Goal: Task Accomplishment & Management: Use online tool/utility

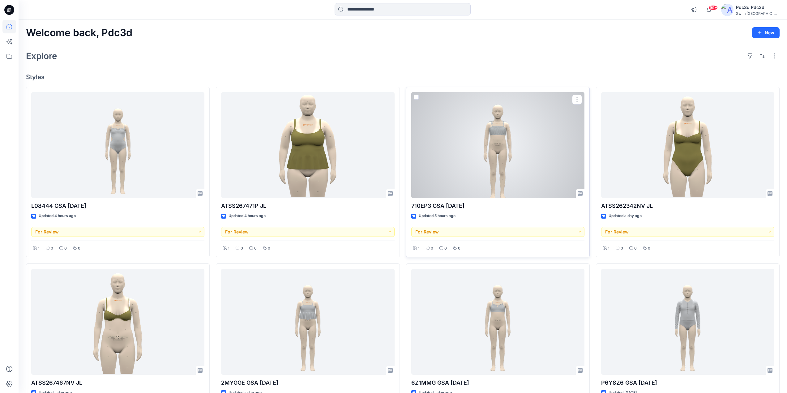
click at [507, 165] on div at bounding box center [497, 145] width 173 height 106
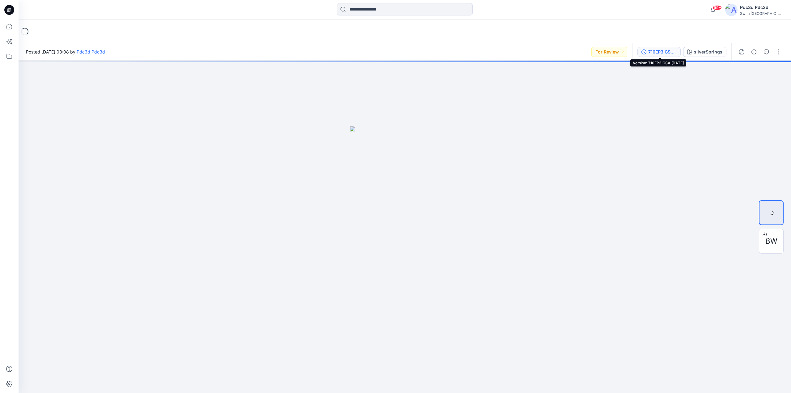
click at [613, 53] on icon "button" at bounding box center [644, 51] width 5 height 5
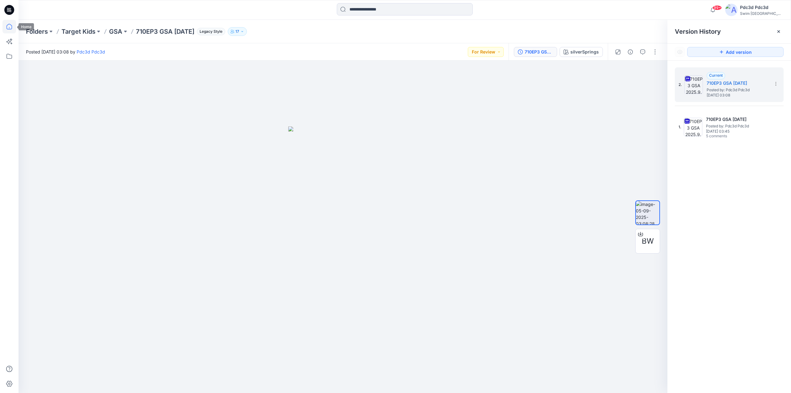
click at [11, 29] on icon at bounding box center [9, 27] width 6 height 6
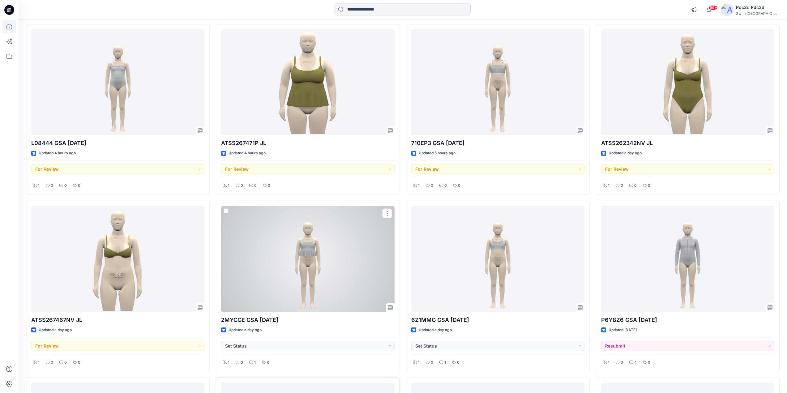
scroll to position [62, 0]
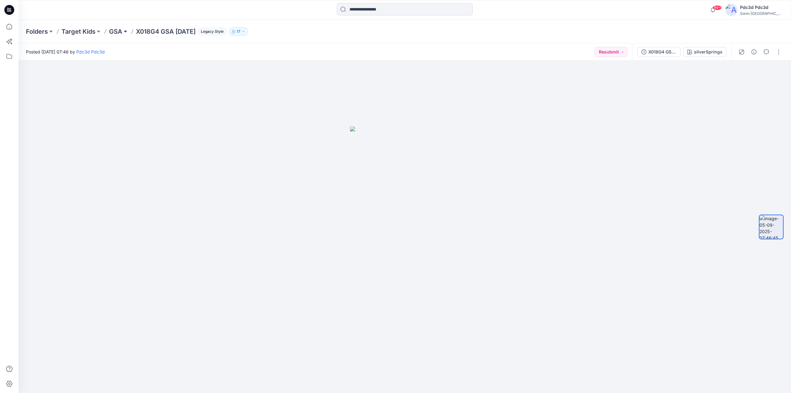
click at [123, 32] on button at bounding box center [125, 31] width 6 height 9
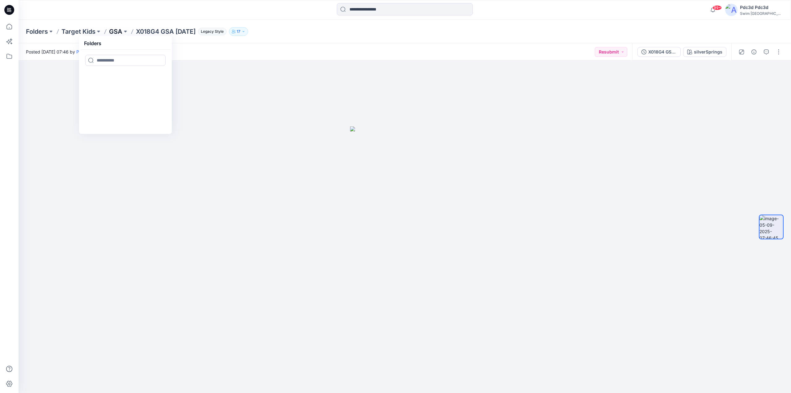
click at [118, 32] on p "GSA" at bounding box center [115, 31] width 13 height 9
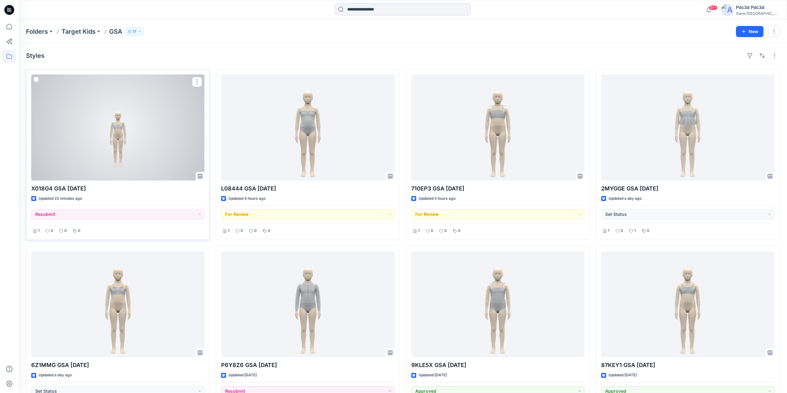
click at [149, 131] on div at bounding box center [117, 127] width 173 height 106
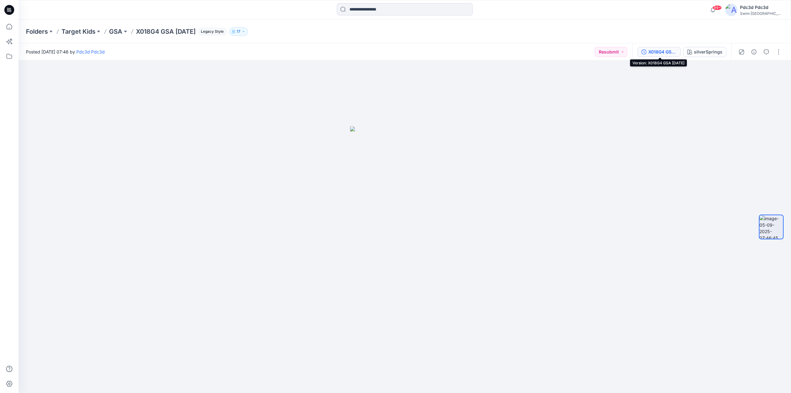
click at [643, 51] on icon "button" at bounding box center [644, 51] width 5 height 5
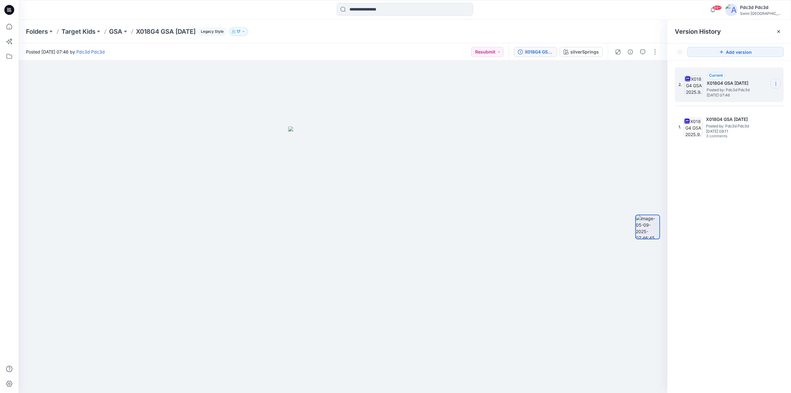
click at [775, 85] on icon at bounding box center [776, 83] width 5 height 5
click at [737, 135] on span "Delete Version" at bounding box center [733, 135] width 29 height 7
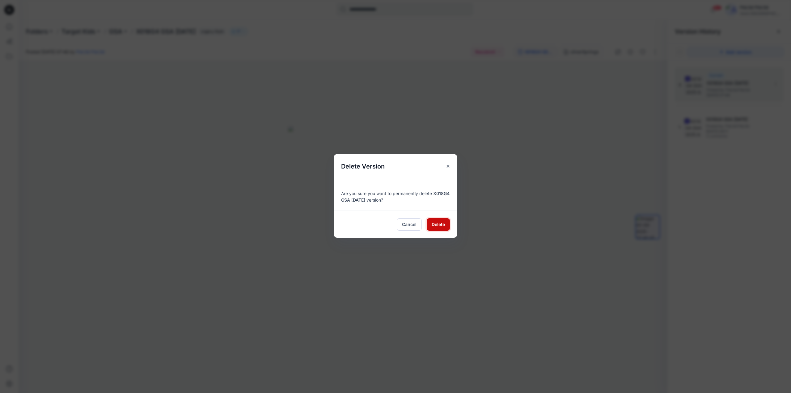
click at [437, 224] on span "Delete" at bounding box center [438, 224] width 13 height 6
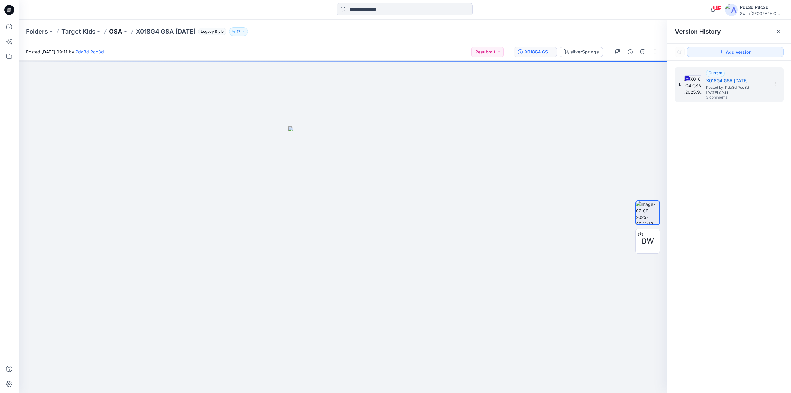
click at [120, 32] on p "GSA" at bounding box center [115, 31] width 13 height 9
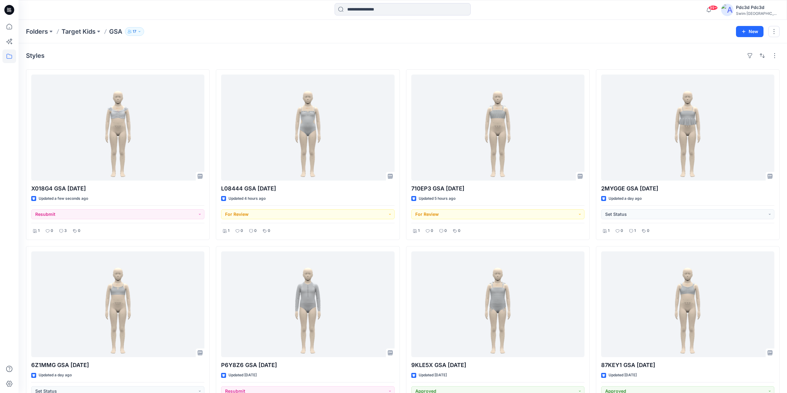
click at [193, 57] on div "Styles" at bounding box center [402, 56] width 753 height 10
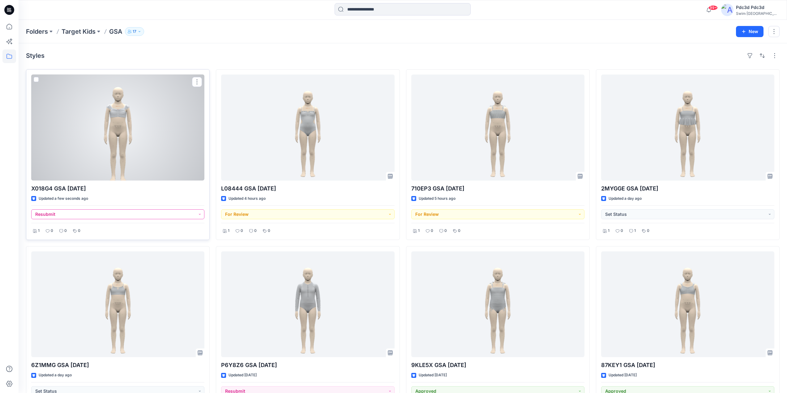
click at [196, 213] on button "Resubmit" at bounding box center [117, 214] width 173 height 10
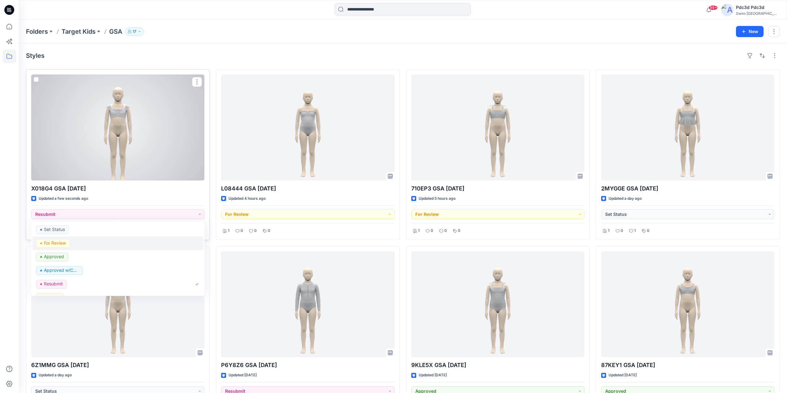
click at [63, 246] on p "For Review" at bounding box center [55, 243] width 22 height 8
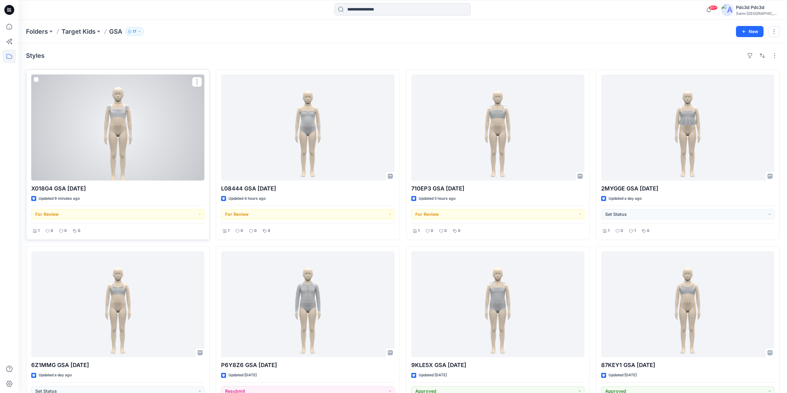
click at [116, 138] on div at bounding box center [117, 127] width 173 height 106
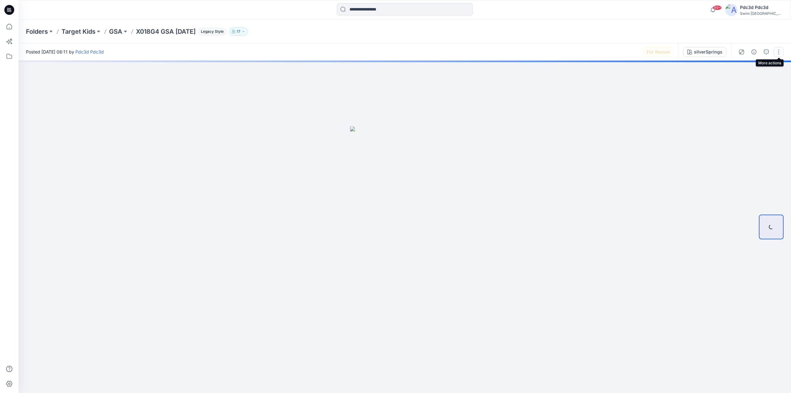
click at [778, 50] on button "button" at bounding box center [779, 52] width 10 height 10
click at [685, 134] on div at bounding box center [405, 227] width 773 height 332
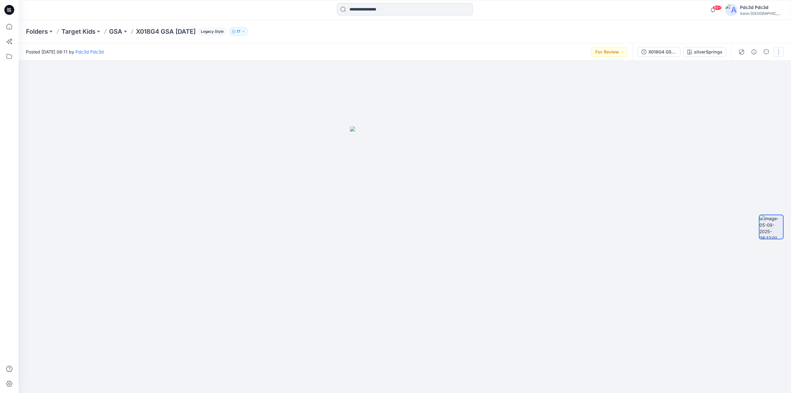
click at [778, 53] on button "button" at bounding box center [779, 52] width 10 height 10
click at [732, 66] on icon "button" at bounding box center [730, 66] width 5 height 5
click at [648, 50] on button "X018G4 GSA [DATE]" at bounding box center [659, 52] width 43 height 10
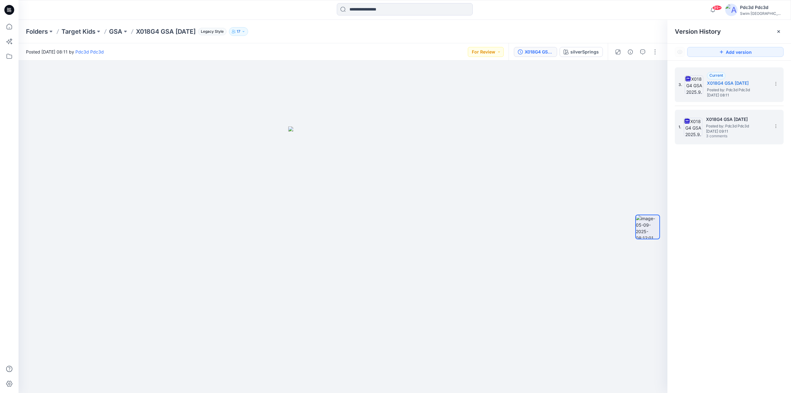
click at [719, 125] on span "Posted by: Pdc3d Pdc3d" at bounding box center [737, 126] width 62 height 6
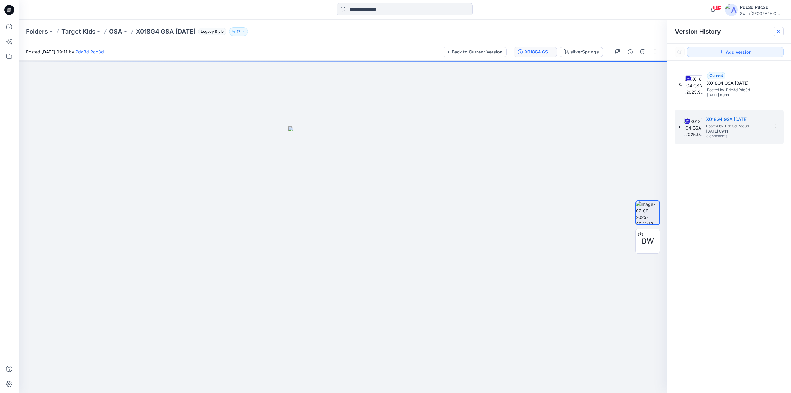
click at [782, 33] on div at bounding box center [779, 32] width 10 height 10
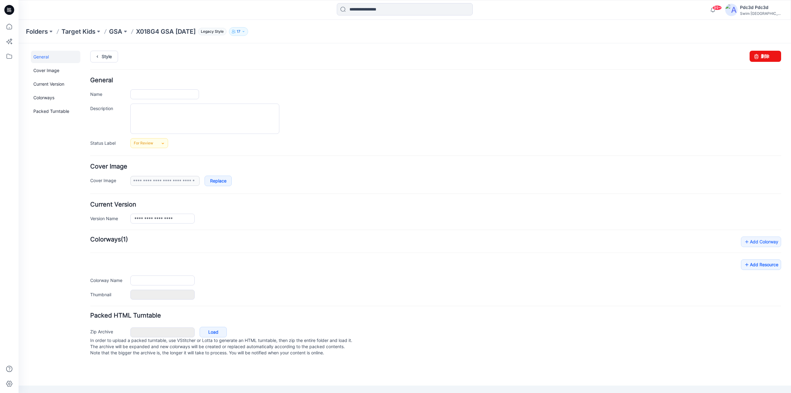
type input "**********"
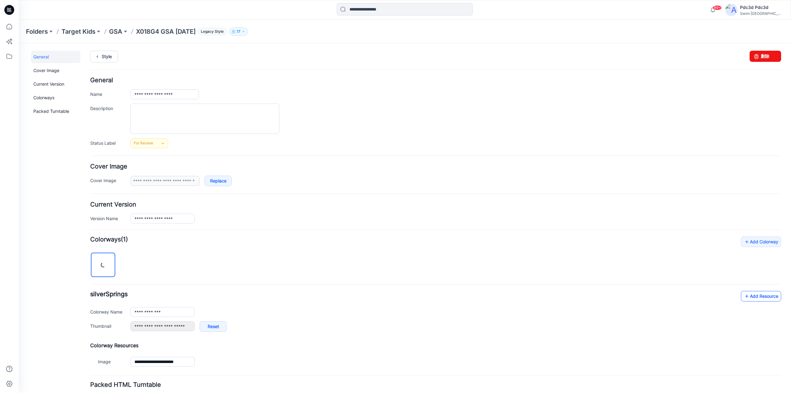
click at [744, 294] on icon at bounding box center [747, 296] width 6 height 10
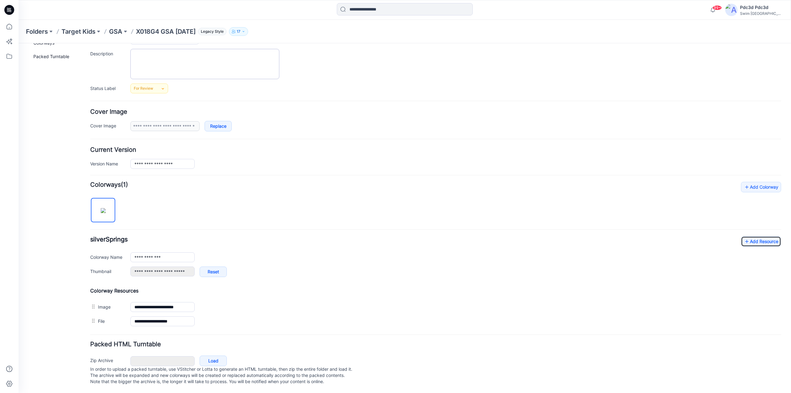
scroll to position [61, 0]
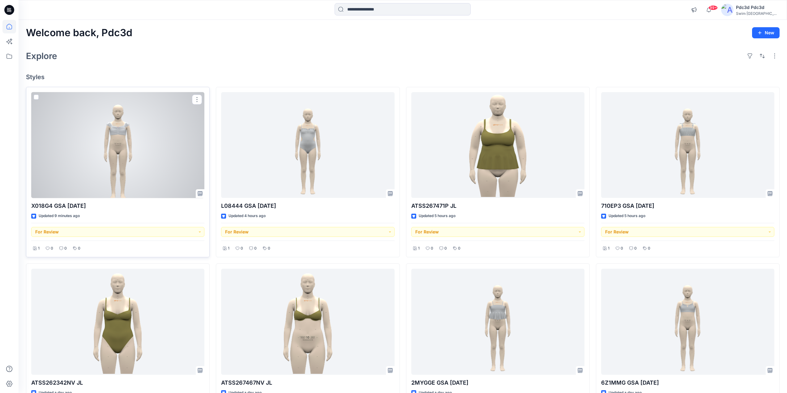
click at [77, 156] on div at bounding box center [117, 145] width 173 height 106
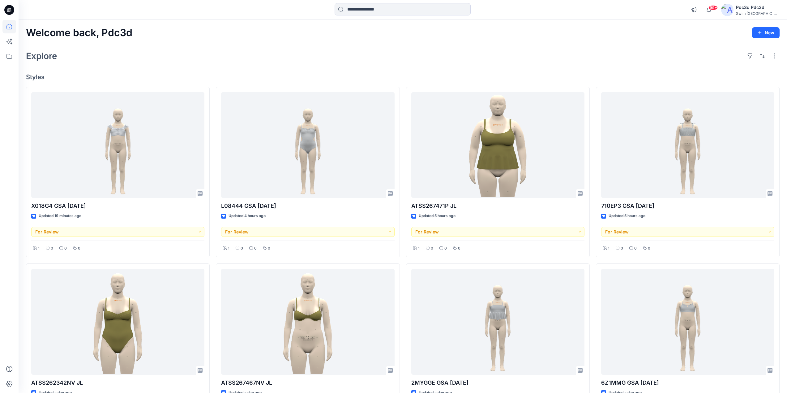
click at [478, 46] on div "Welcome back, Pdc3d New Explore Styles X018G4 GSA 2025.9.2 Updated 19 minutes a…" at bounding box center [403, 330] width 768 height 621
click at [200, 55] on div "Explore" at bounding box center [402, 56] width 753 height 15
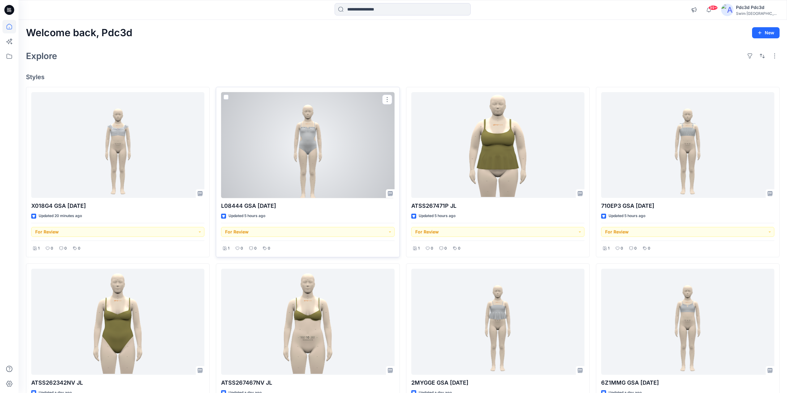
click at [302, 136] on div at bounding box center [307, 145] width 173 height 106
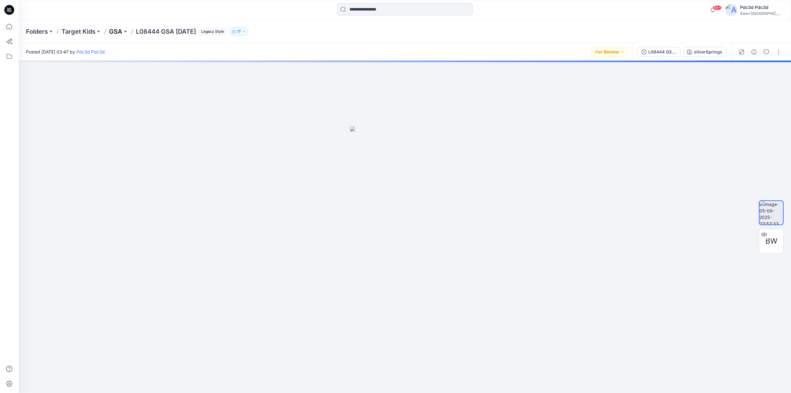
click at [117, 32] on p "GSA" at bounding box center [115, 31] width 13 height 9
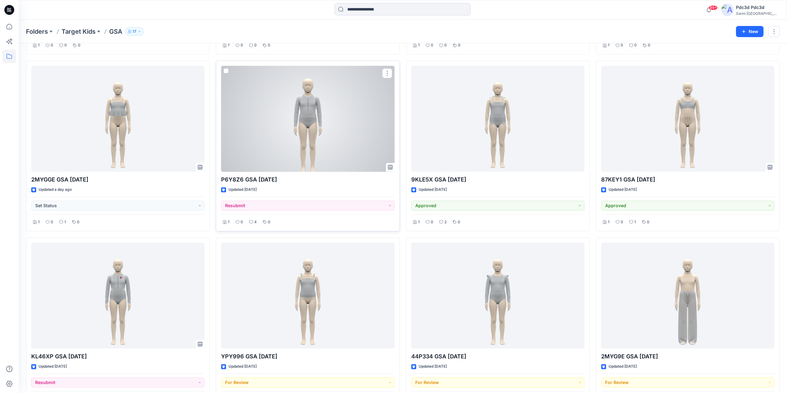
scroll to position [199, 0]
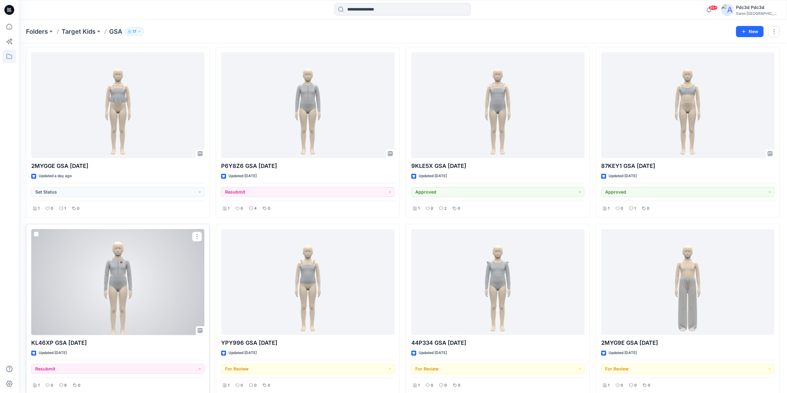
click at [124, 256] on div at bounding box center [117, 282] width 173 height 106
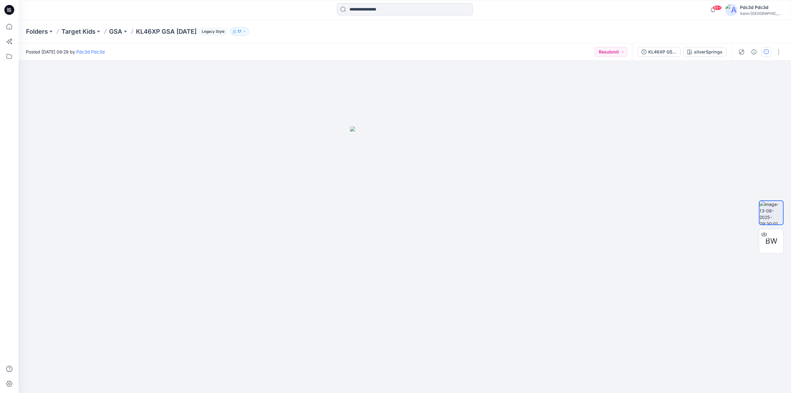
click at [771, 51] on button "button" at bounding box center [767, 52] width 10 height 10
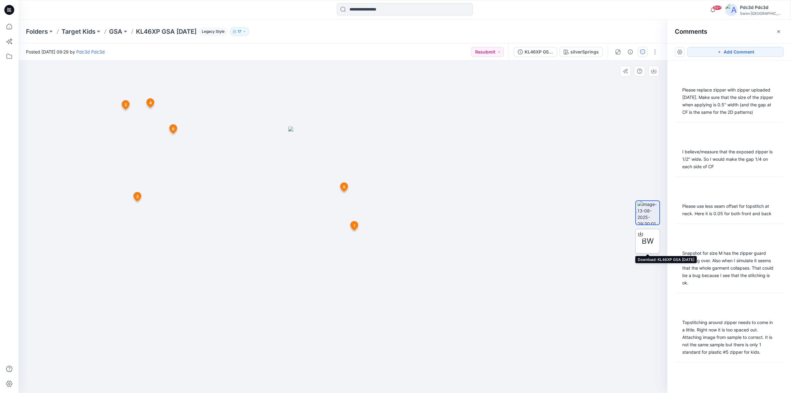
click at [639, 232] on icon at bounding box center [640, 233] width 5 height 5
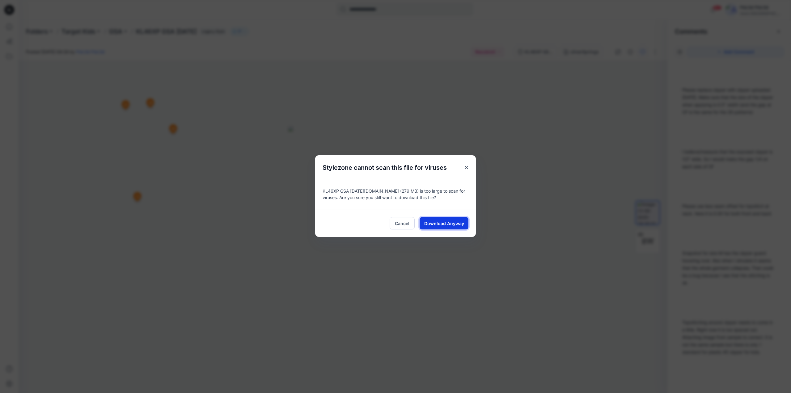
click at [454, 225] on span "Download Anyway" at bounding box center [444, 223] width 40 height 6
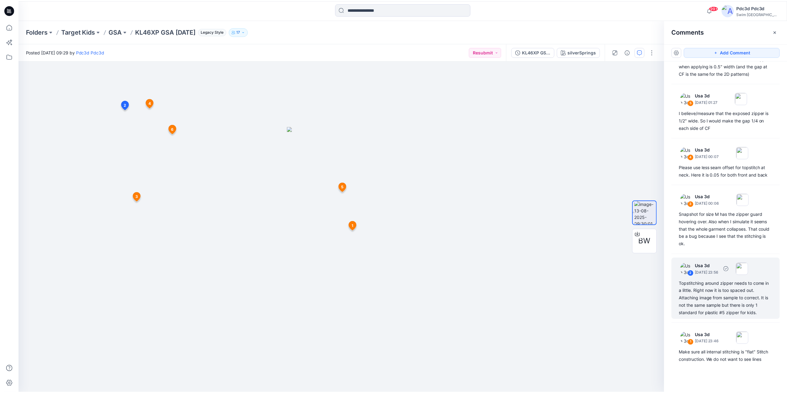
scroll to position [46, 0]
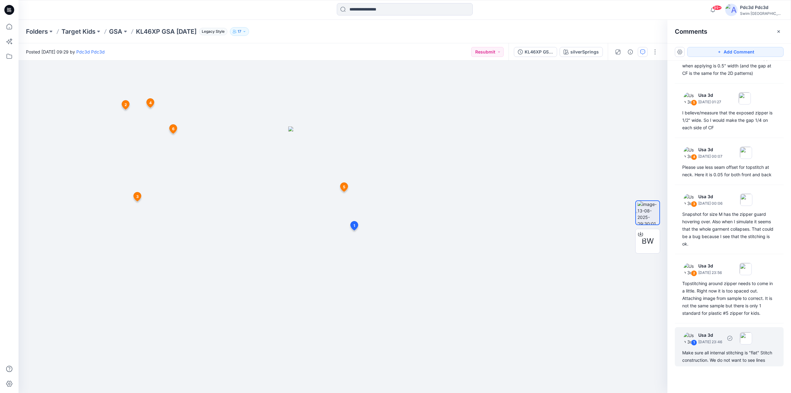
click at [723, 352] on div "Make sure all internal stitching is "flat" Stitch construction. We do not want …" at bounding box center [729, 356] width 94 height 15
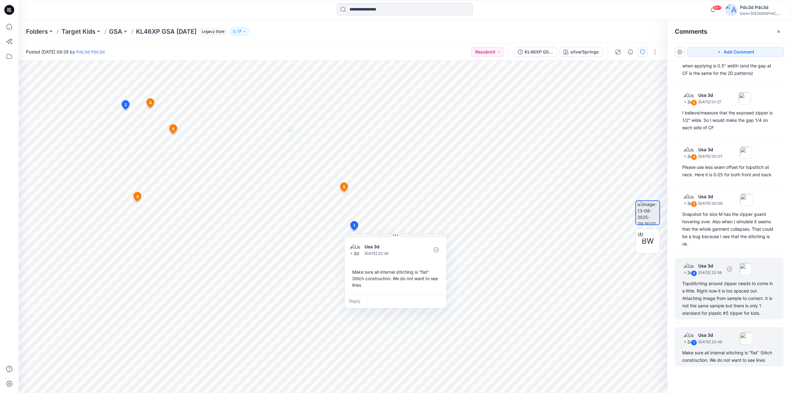
click at [716, 295] on div "Topstitching around zipper needs to come in a little. Right now it is too space…" at bounding box center [729, 298] width 94 height 37
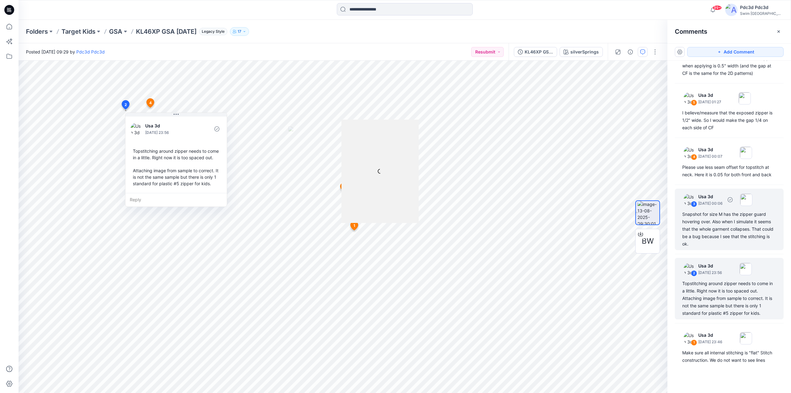
click at [732, 237] on div "Snapshot for size M has the zipper guard hovering over. Also when I simulate it…" at bounding box center [729, 228] width 94 height 37
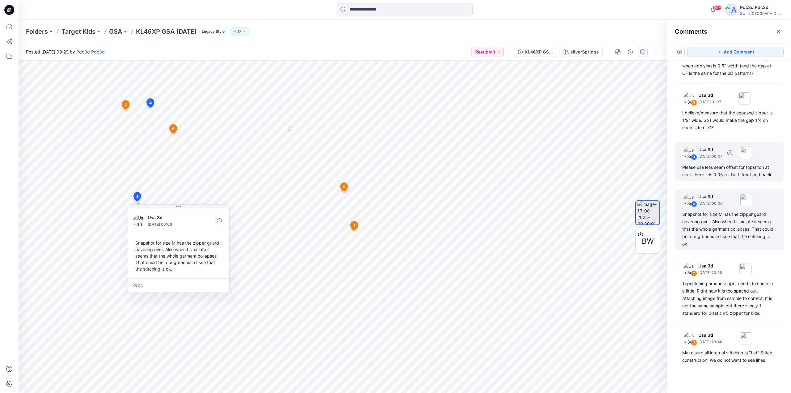
click at [737, 165] on div "Please use less seam offset for topstitch at neck. Here it is 0.05 for both fro…" at bounding box center [729, 170] width 94 height 15
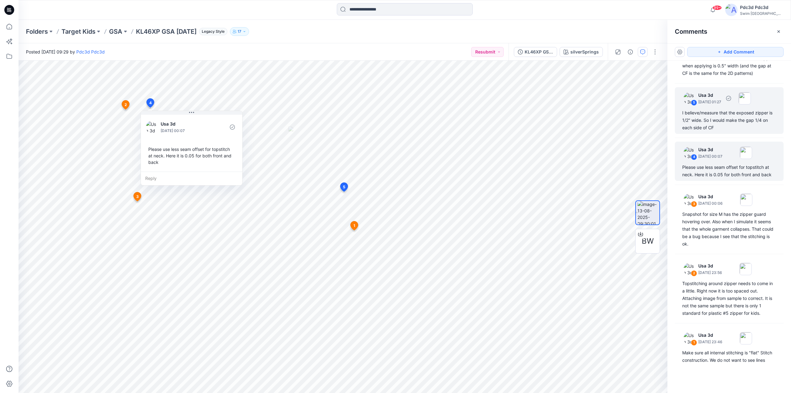
click at [748, 113] on div "I believe/measure that the exposed zipper is 1/2" wide. So I would make the gap…" at bounding box center [729, 120] width 94 height 22
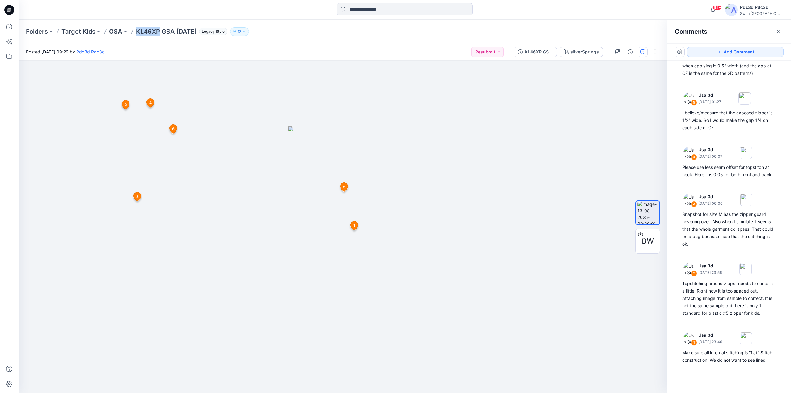
drag, startPoint x: 136, startPoint y: 32, endPoint x: 159, endPoint y: 33, distance: 23.5
click at [159, 33] on p "KL46XP GSA 2025.8.12" at bounding box center [166, 31] width 61 height 9
copy p "KL46XP"
click at [115, 32] on p "GSA" at bounding box center [115, 31] width 13 height 9
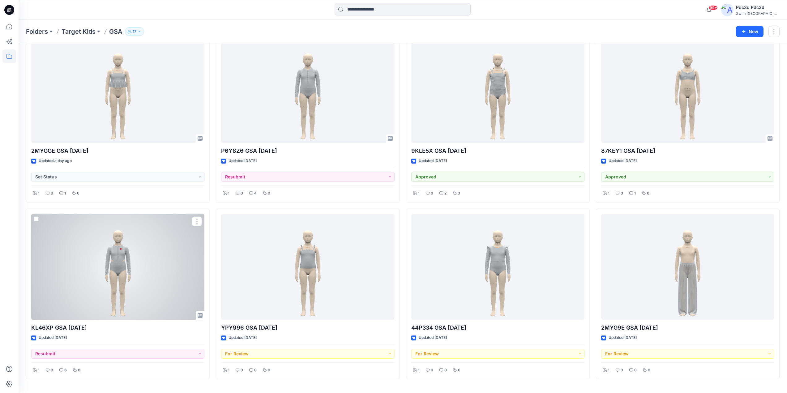
scroll to position [216, 0]
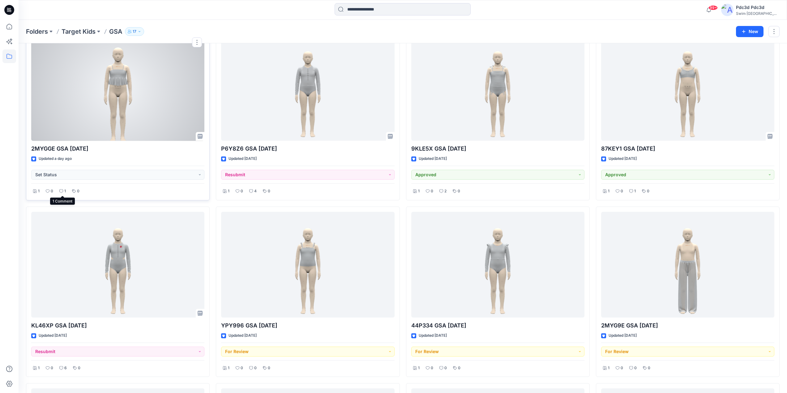
click at [64, 191] on p "1" at bounding box center [65, 191] width 2 height 6
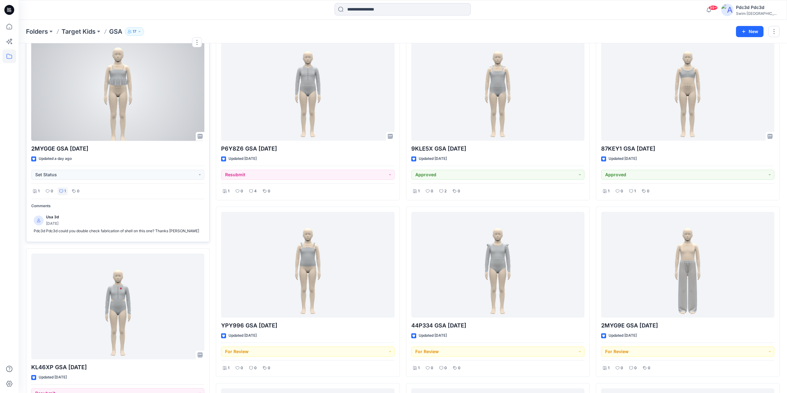
click at [64, 191] on p "1" at bounding box center [65, 191] width 2 height 6
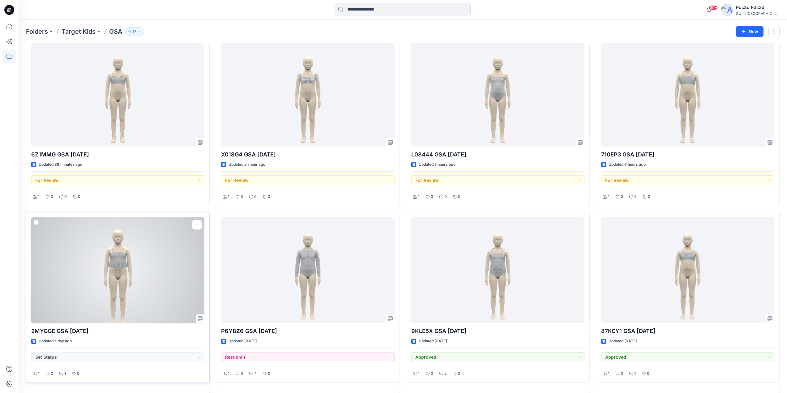
scroll to position [0, 0]
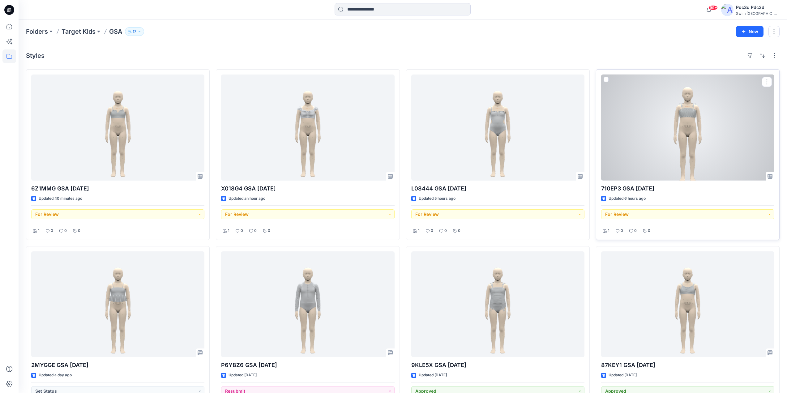
click at [654, 135] on div at bounding box center [687, 127] width 173 height 106
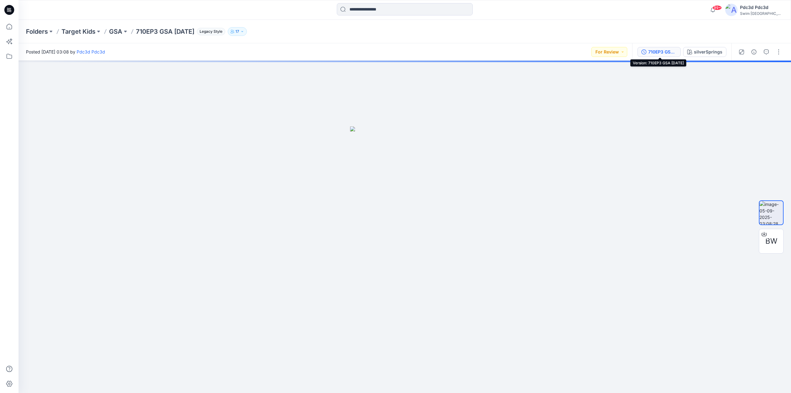
click at [646, 52] on icon "button" at bounding box center [644, 51] width 5 height 5
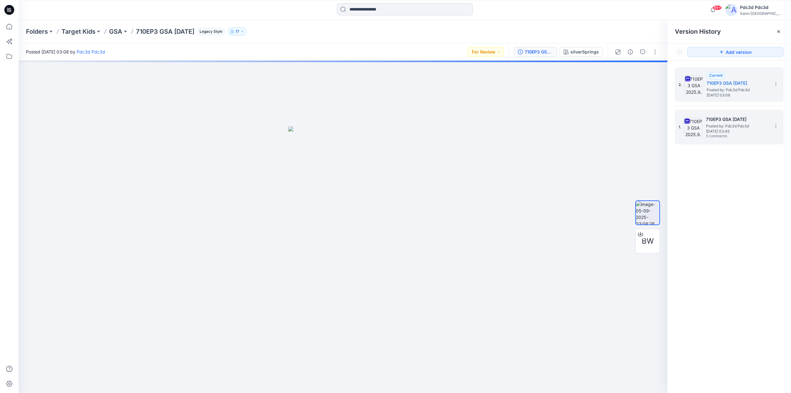
click at [731, 133] on span "Tuesday, September 02, 2025 03:45" at bounding box center [737, 131] width 62 height 4
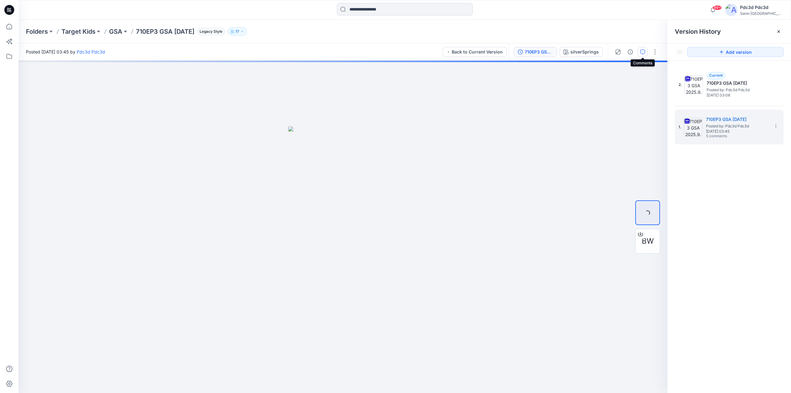
click at [643, 51] on icon "button" at bounding box center [642, 51] width 5 height 5
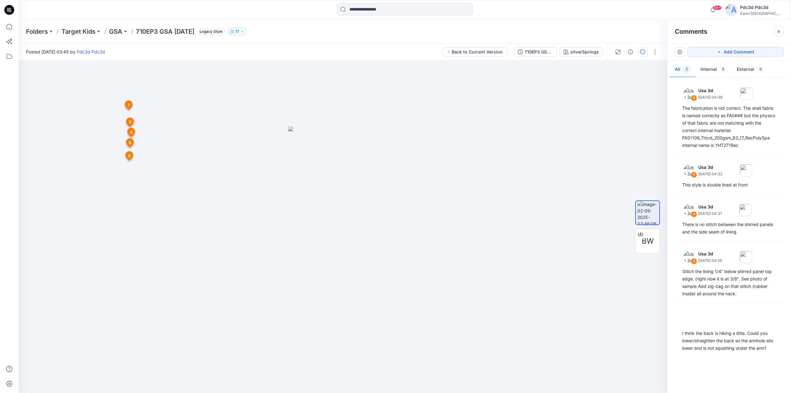
click at [778, 31] on icon "button" at bounding box center [778, 31] width 5 height 5
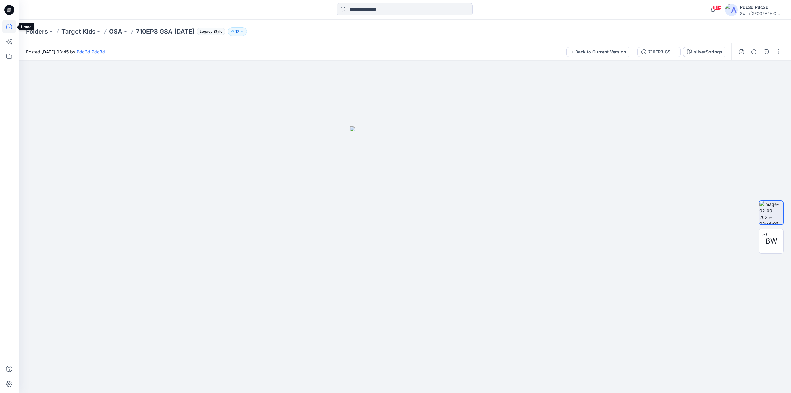
click at [12, 27] on icon at bounding box center [9, 27] width 6 height 6
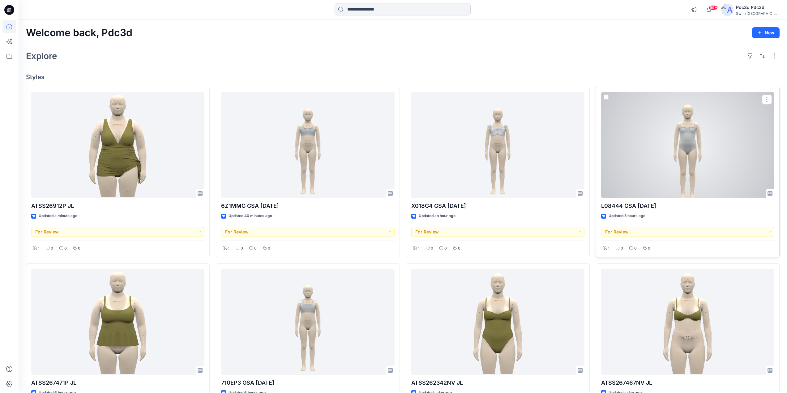
click at [672, 170] on div at bounding box center [687, 145] width 173 height 106
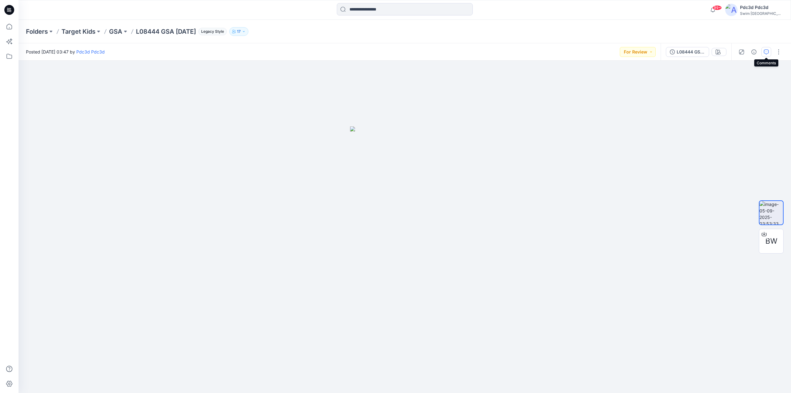
click at [765, 51] on icon "button" at bounding box center [766, 51] width 5 height 5
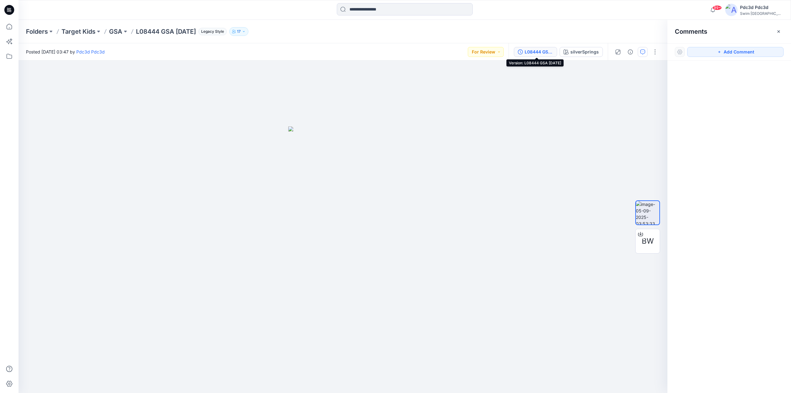
click at [527, 49] on div "L08444 GSA [DATE]" at bounding box center [539, 52] width 28 height 7
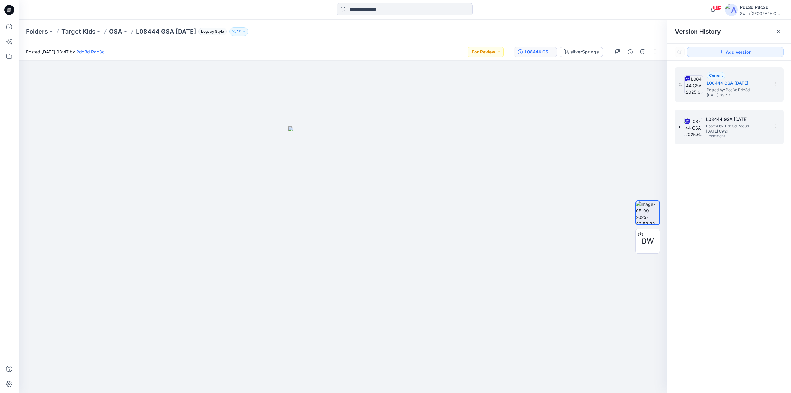
click at [713, 134] on span "1 comment" at bounding box center [727, 136] width 43 height 5
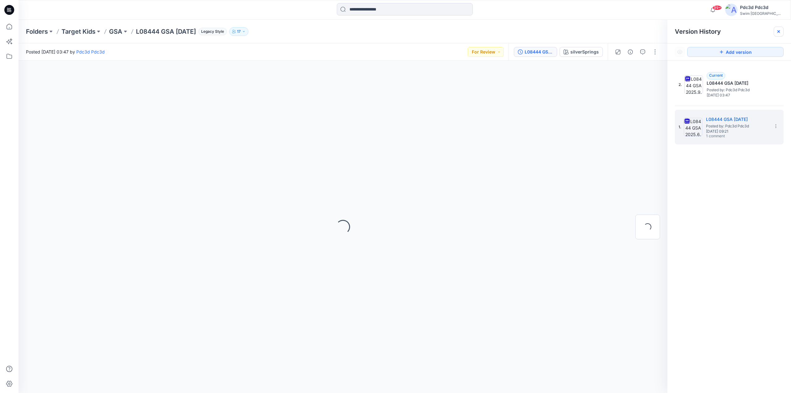
click at [777, 33] on icon at bounding box center [778, 31] width 5 height 5
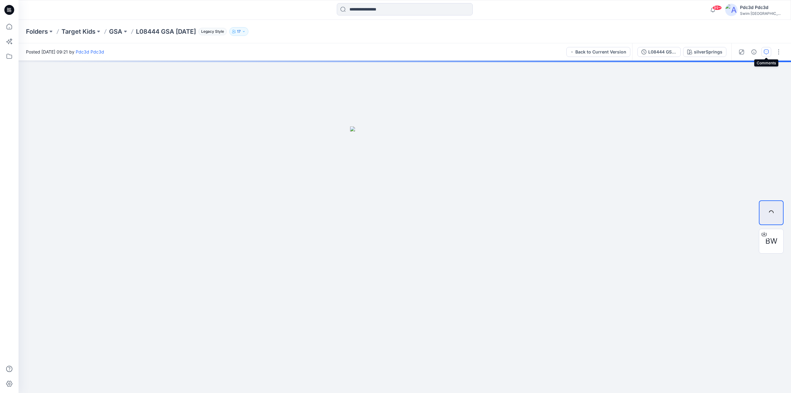
click at [767, 53] on icon "button" at bounding box center [766, 51] width 5 height 5
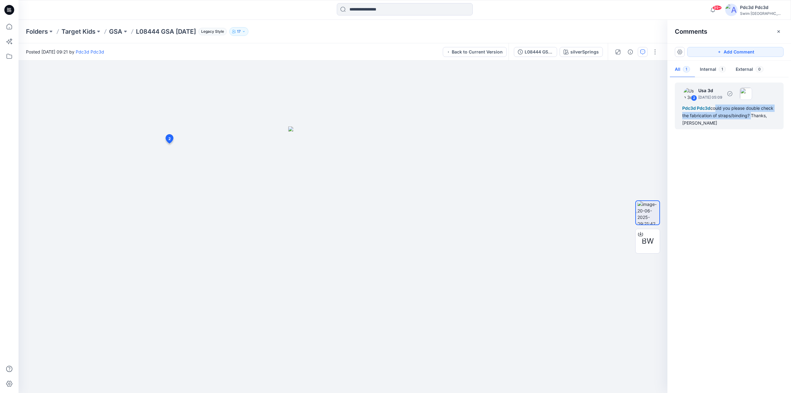
drag, startPoint x: 714, startPoint y: 109, endPoint x: 742, endPoint y: 119, distance: 29.8
click at [751, 118] on div "Pdc3d Pdc3d could you please double check the fabrication of straps/binding? Th…" at bounding box center [729, 115] width 94 height 22
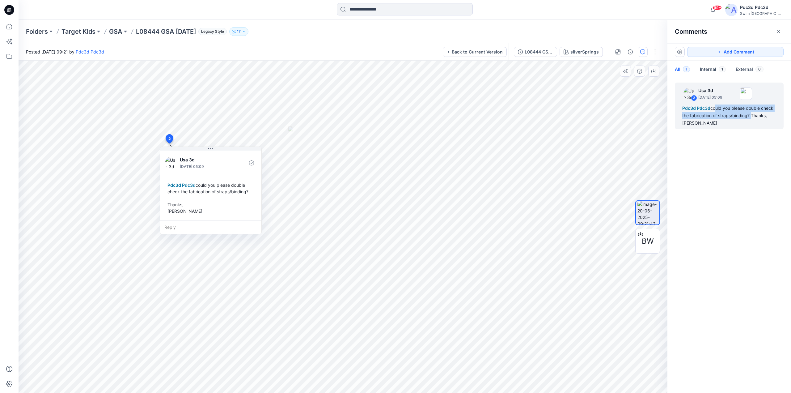
copy div "ould you please double check the fabrication of straps/binding?"
click at [12, 31] on icon at bounding box center [9, 27] width 14 height 14
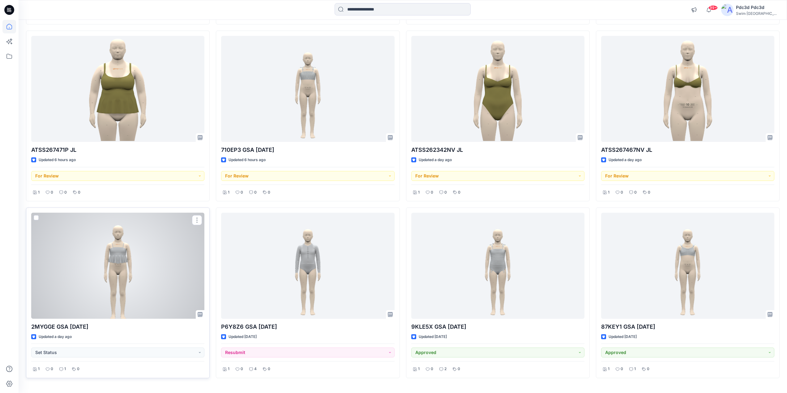
scroll to position [248, 0]
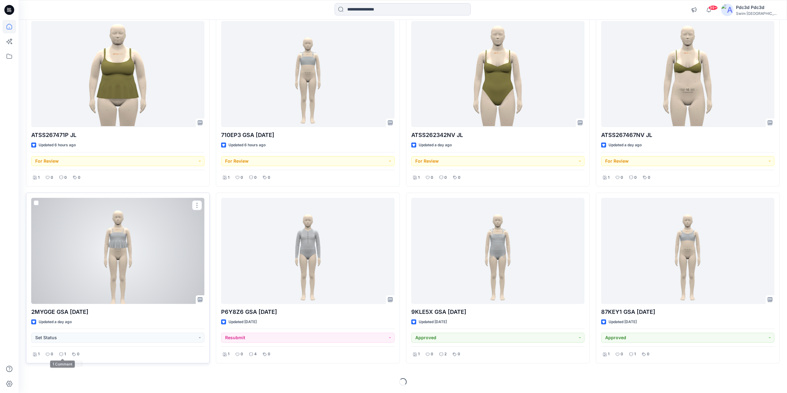
click at [63, 351] on div "1" at bounding box center [62, 354] width 10 height 8
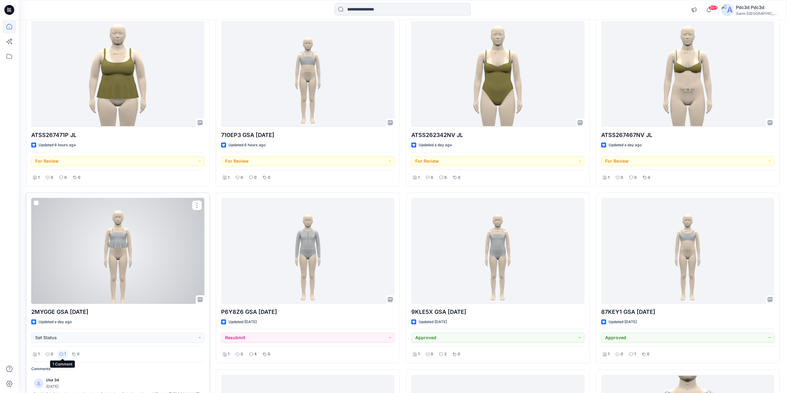
click at [66, 353] on p "1" at bounding box center [65, 354] width 2 height 6
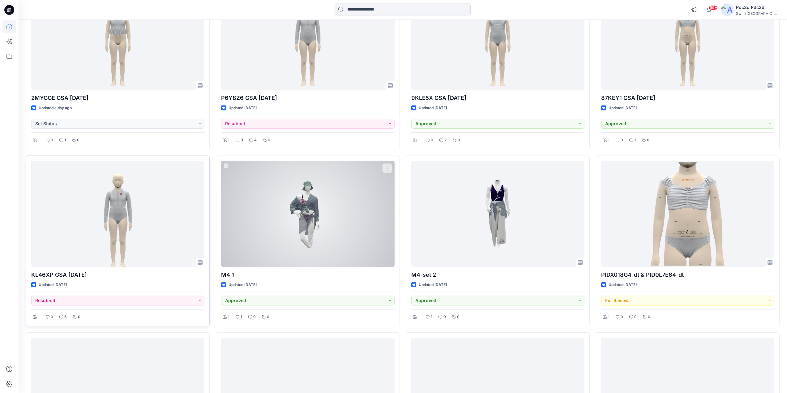
scroll to position [464, 0]
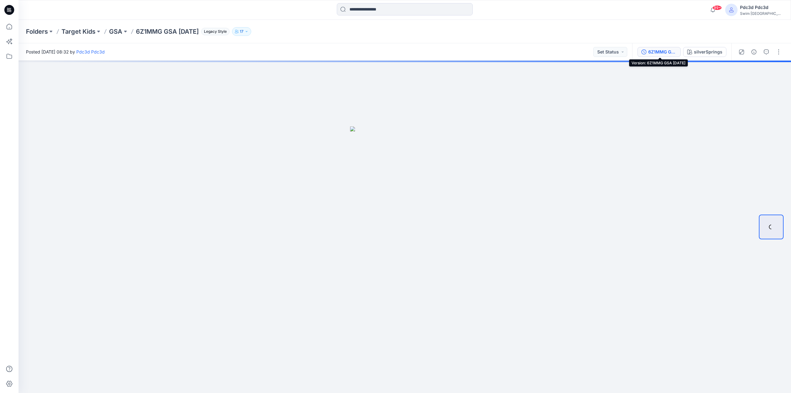
click at [646, 51] on icon "button" at bounding box center [644, 51] width 5 height 5
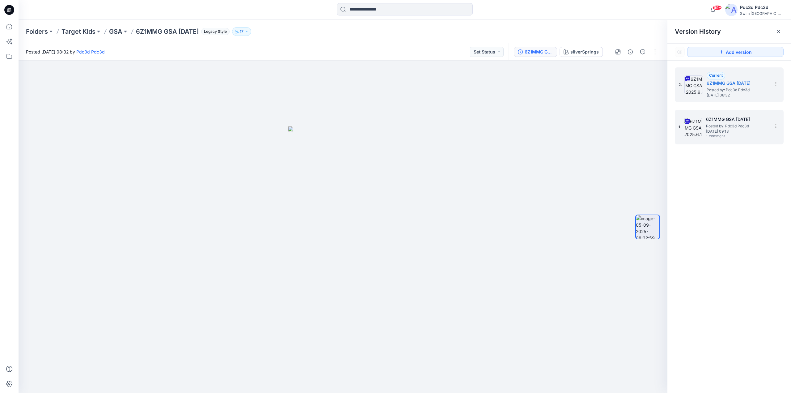
click at [719, 125] on span "Posted by: Pdc3d Pdc3d" at bounding box center [737, 126] width 62 height 6
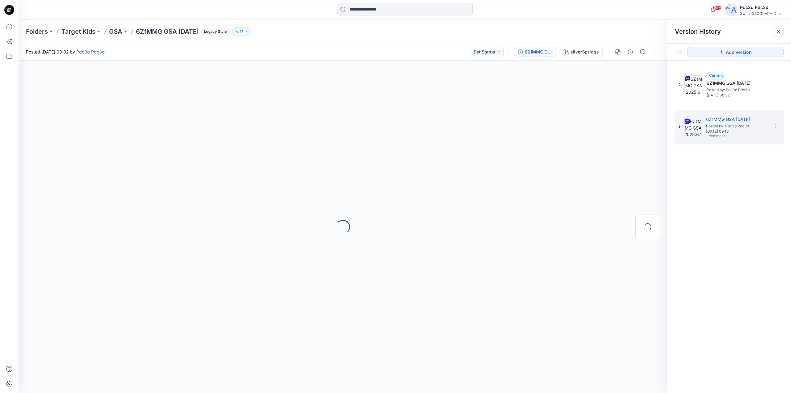
click at [779, 30] on icon at bounding box center [778, 31] width 5 height 5
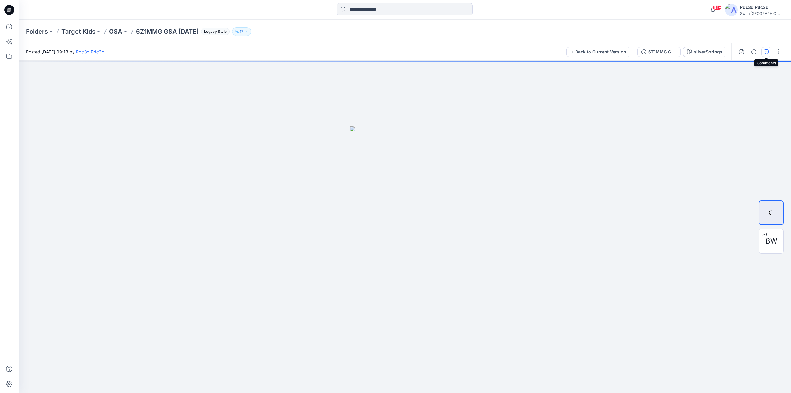
click at [764, 53] on icon "button" at bounding box center [766, 51] width 5 height 5
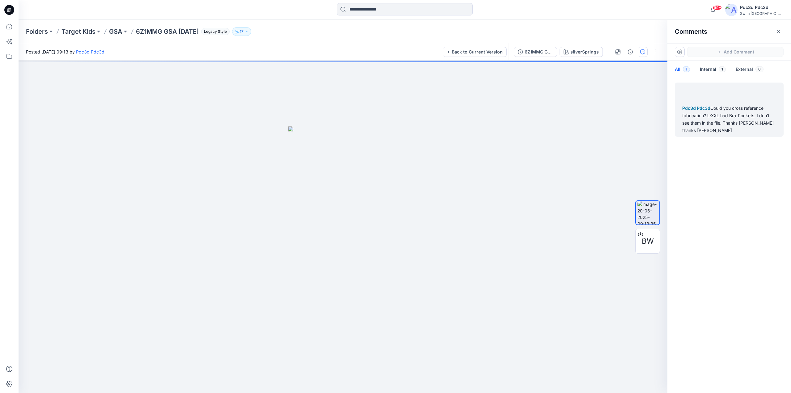
click at [728, 116] on div "Pdc3d Pdc3d Could you cross reference fabrication? L-XXL had Bra-Pockets. I don…" at bounding box center [729, 119] width 94 height 30
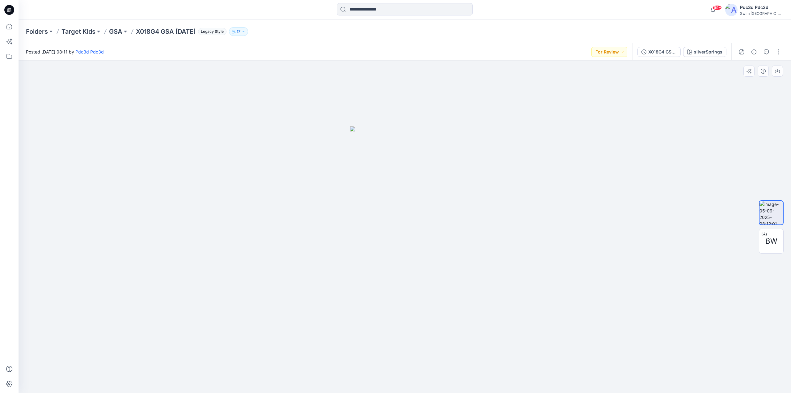
drag, startPoint x: 364, startPoint y: 223, endPoint x: 494, endPoint y: 278, distance: 140.7
click at [494, 278] on div at bounding box center [405, 227] width 773 height 332
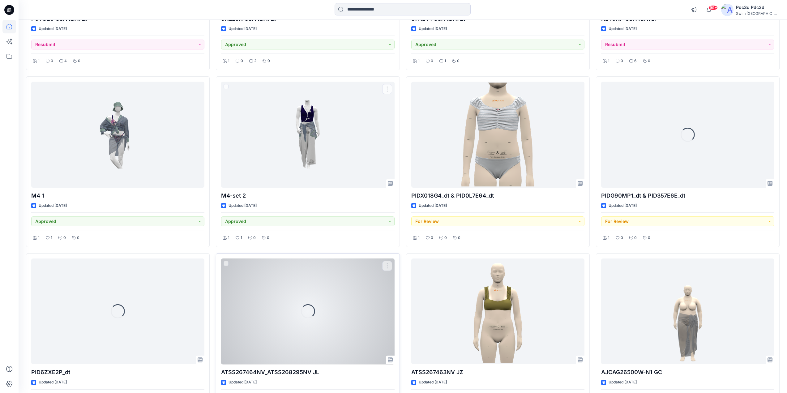
scroll to position [588, 0]
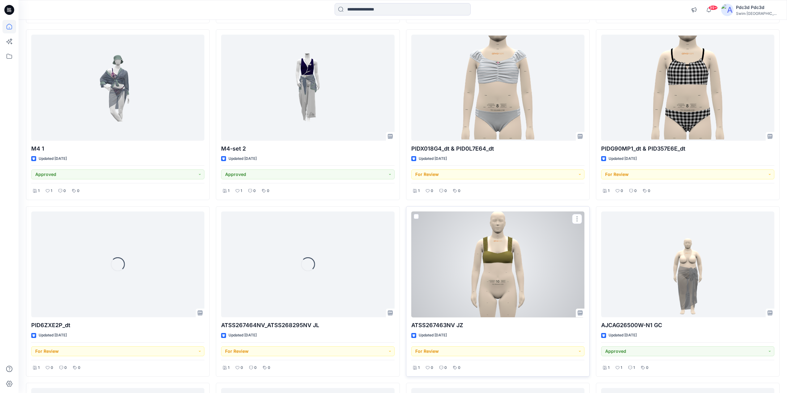
click at [502, 264] on div at bounding box center [497, 264] width 173 height 106
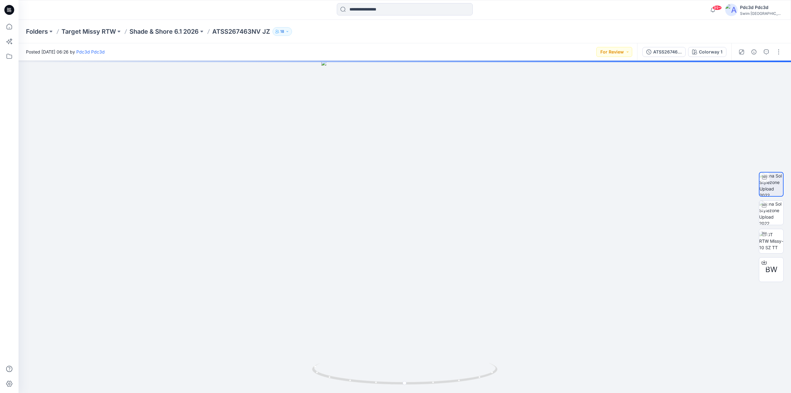
click at [0, 27] on div at bounding box center [9, 196] width 19 height 393
click at [10, 28] on icon at bounding box center [9, 27] width 14 height 14
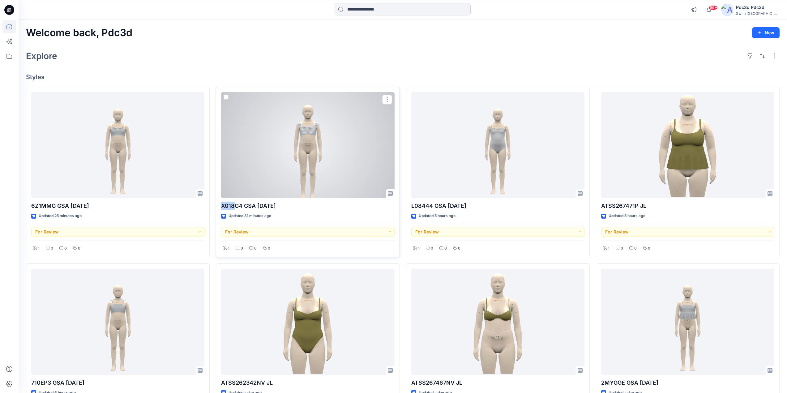
drag, startPoint x: 221, startPoint y: 205, endPoint x: 236, endPoint y: 205, distance: 15.8
click at [236, 205] on div "X018G4 GSA [DATE] Updated 31 minutes ago For Review 1 0 0 0" at bounding box center [308, 172] width 184 height 171
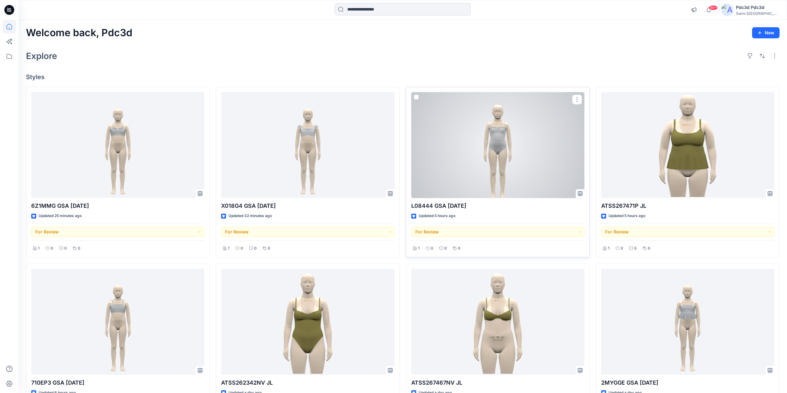
click at [409, 205] on div "L08444 GSA [DATE] Updated 5 hours ago For Review 1 0 0 0" at bounding box center [498, 172] width 184 height 171
drag, startPoint x: 411, startPoint y: 205, endPoint x: 432, endPoint y: 206, distance: 20.8
click at [432, 206] on p "L08444 GSA [DATE]" at bounding box center [497, 206] width 173 height 9
copy p "L08444"
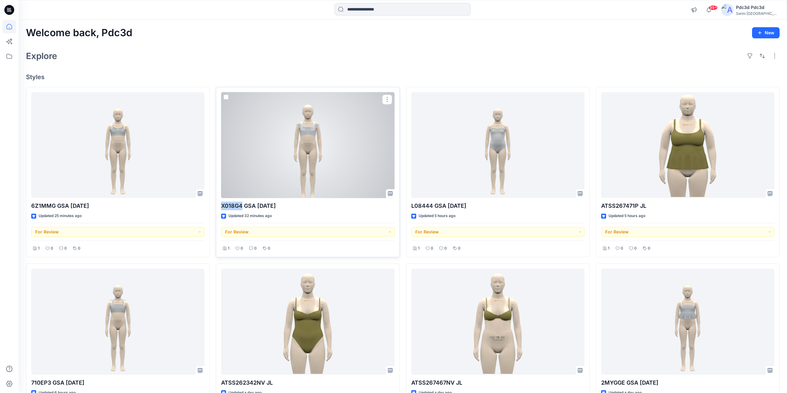
drag, startPoint x: 241, startPoint y: 206, endPoint x: 221, endPoint y: 206, distance: 20.4
click at [221, 206] on p "X018G4 GSA [DATE]" at bounding box center [307, 206] width 173 height 9
copy p "X018G4"
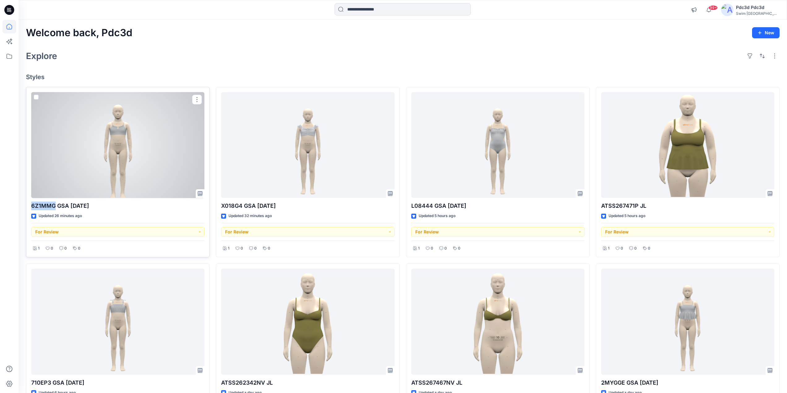
drag, startPoint x: 35, startPoint y: 205, endPoint x: 53, endPoint y: 205, distance: 18.2
click at [53, 205] on div "6Z1MMG GSA [DATE] Updated 26 minutes ago For Review 1 0 0 0" at bounding box center [118, 172] width 184 height 171
copy p "6Z1MMG"
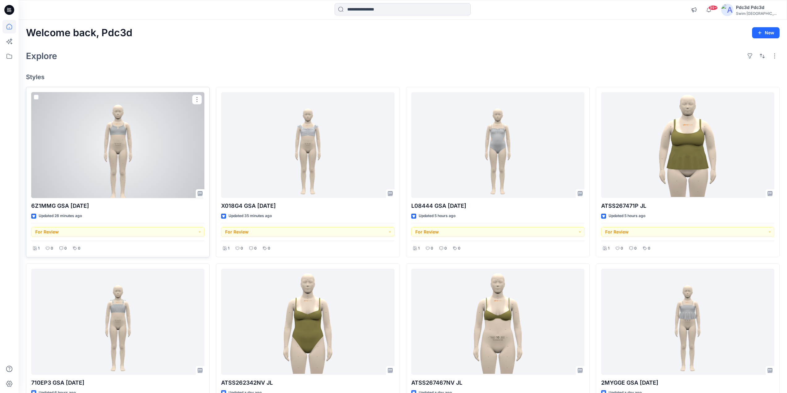
click at [120, 145] on div at bounding box center [117, 145] width 173 height 106
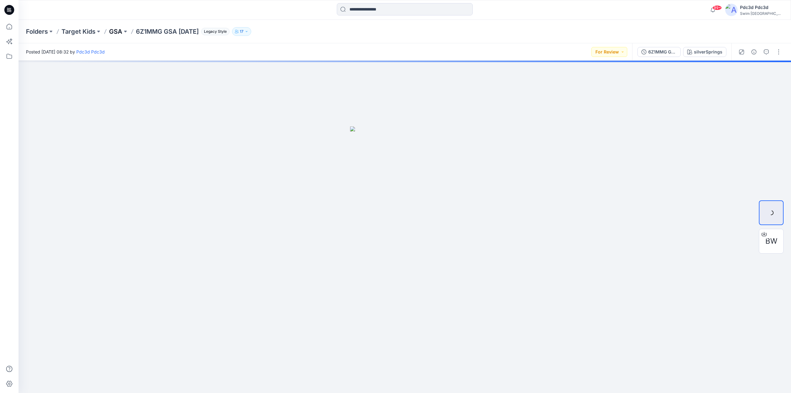
click at [116, 30] on p "GSA" at bounding box center [115, 31] width 13 height 9
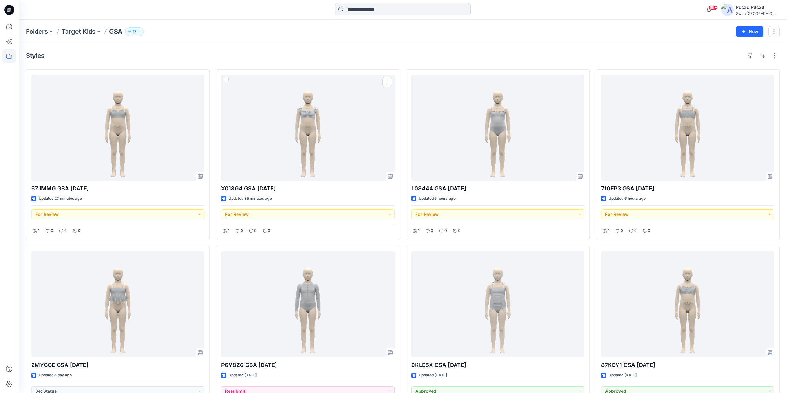
click at [270, 65] on div "Styles 6Z1MMG GSA [DATE] Updated 23 minutes ago For Review 1 0 0 0 2MYGGE GSA […" at bounding box center [403, 333] width 768 height 580
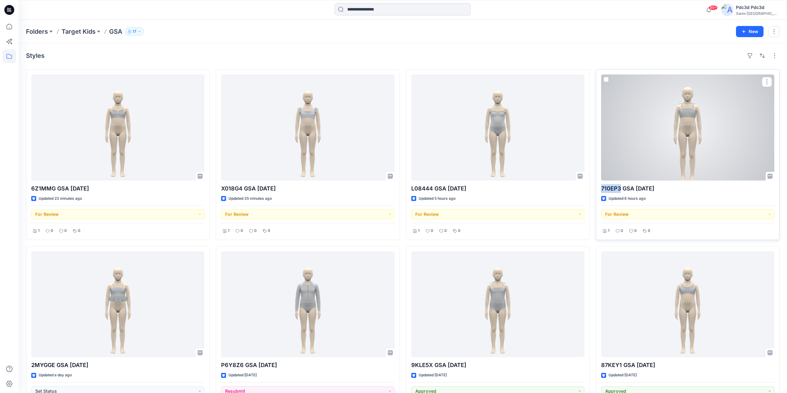
drag, startPoint x: 621, startPoint y: 189, endPoint x: 601, endPoint y: 189, distance: 20.1
click at [601, 189] on p "710EP3 GSA [DATE]" at bounding box center [687, 188] width 173 height 9
copy p "710EP3"
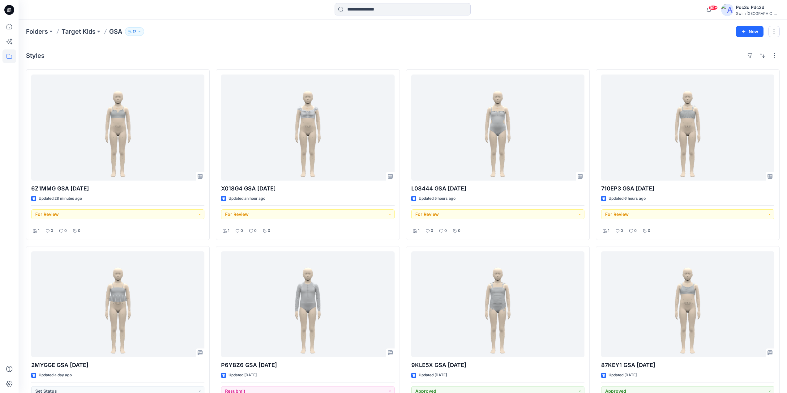
click at [400, 53] on div "Styles" at bounding box center [402, 56] width 753 height 10
click at [211, 45] on div "Styles 6Z1MMG GSA [DATE] Updated 28 minutes ago For Review 1 0 0 0 2MYGGE GSA […" at bounding box center [403, 333] width 768 height 580
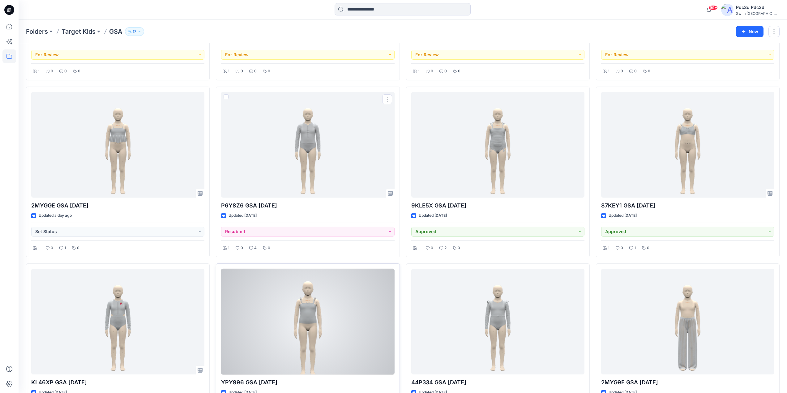
scroll to position [216, 0]
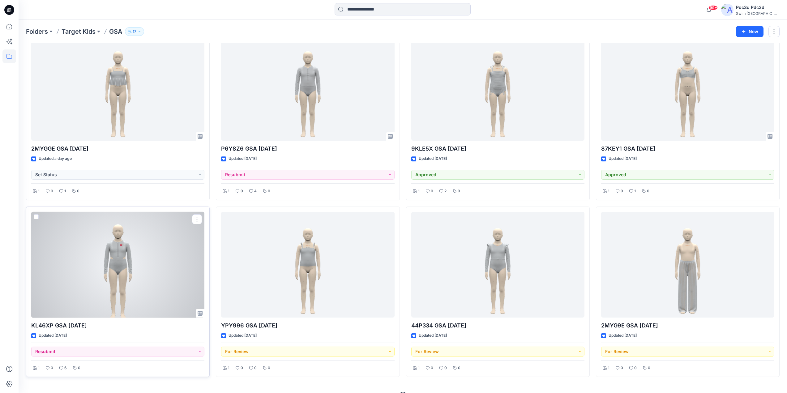
click at [138, 278] on div at bounding box center [117, 265] width 173 height 106
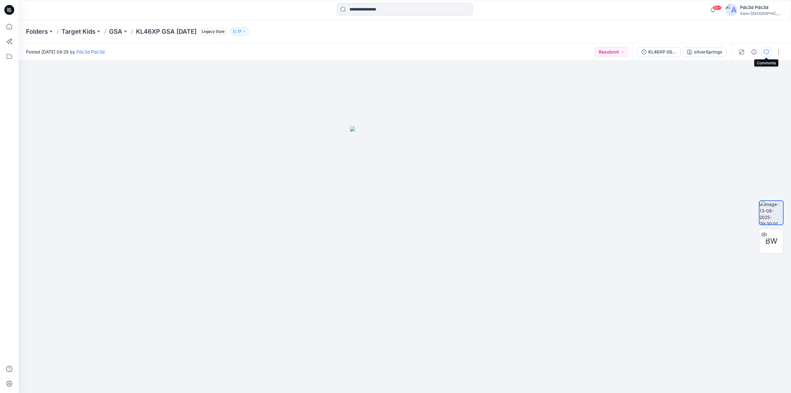
click at [766, 47] on button "button" at bounding box center [767, 52] width 10 height 10
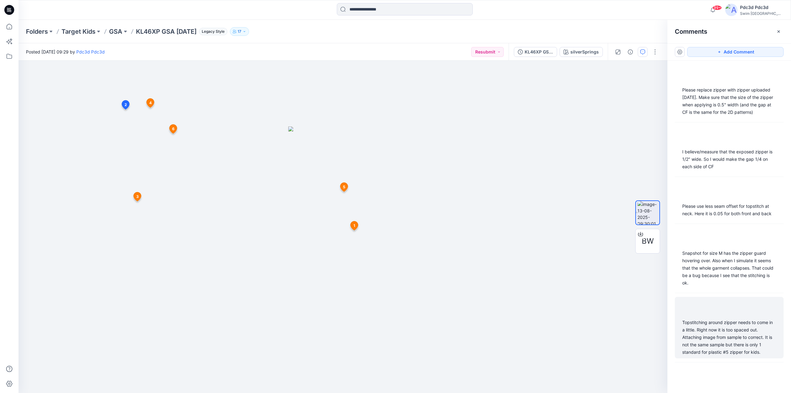
click at [709, 350] on div "Topstitching around zipper needs to come in a little. Right now it is too space…" at bounding box center [729, 337] width 94 height 37
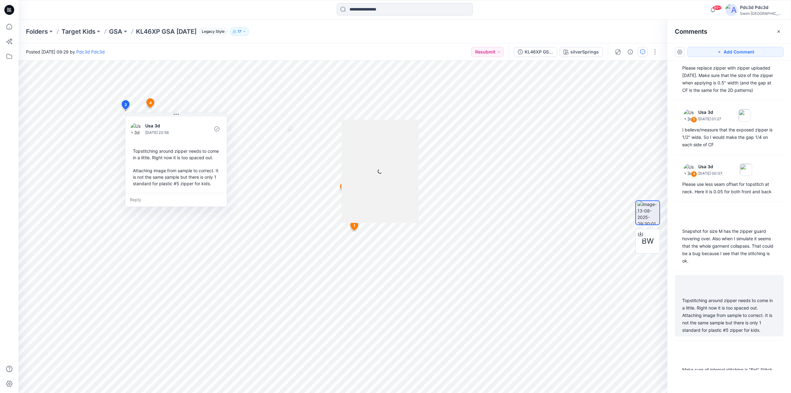
scroll to position [46, 0]
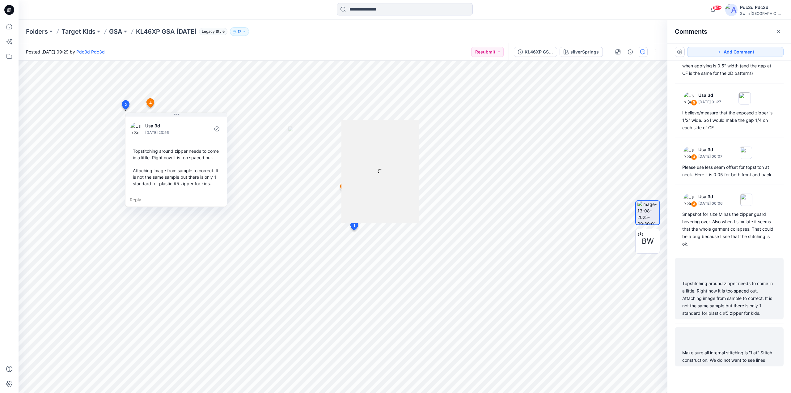
click at [720, 349] on div "Make sure all internal stitching is "flat" Stitch construction. We do not want …" at bounding box center [729, 356] width 94 height 15
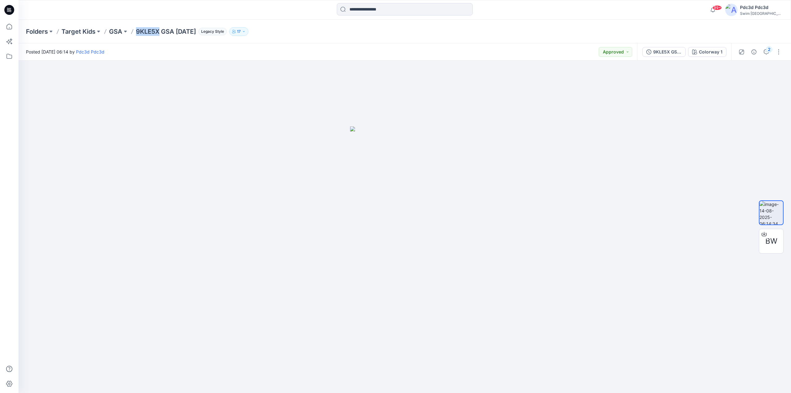
drag, startPoint x: 135, startPoint y: 32, endPoint x: 159, endPoint y: 33, distance: 23.8
click at [159, 33] on div "Folders Target Kids GSA 9KLE5X GSA [DATE] Legacy Style 17" at bounding box center [381, 31] width 710 height 9
copy p "9KLE5X"
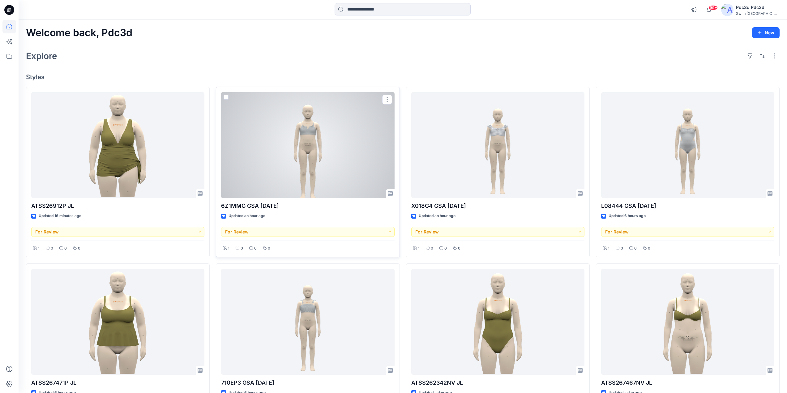
click at [328, 136] on div at bounding box center [307, 145] width 173 height 106
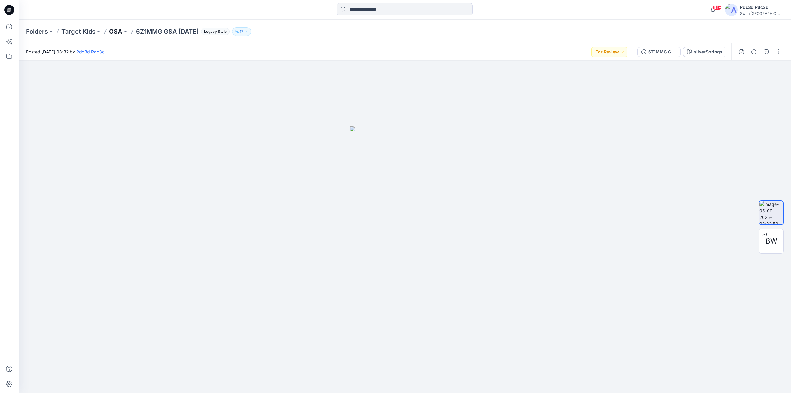
click at [116, 31] on p "GSA" at bounding box center [115, 31] width 13 height 9
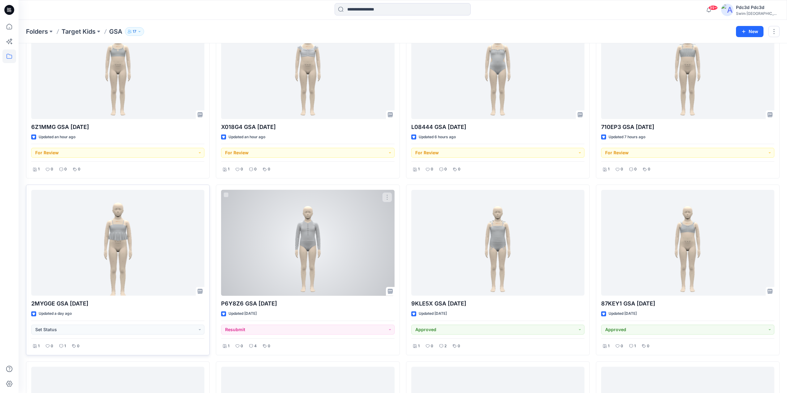
scroll to position [62, 0]
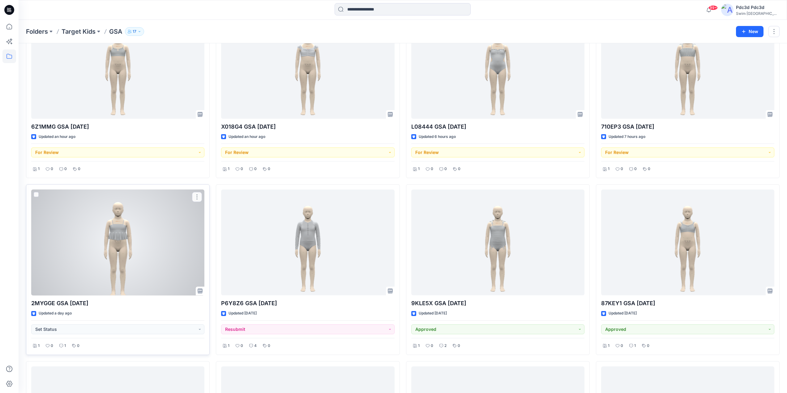
click at [118, 252] on div at bounding box center [117, 242] width 173 height 106
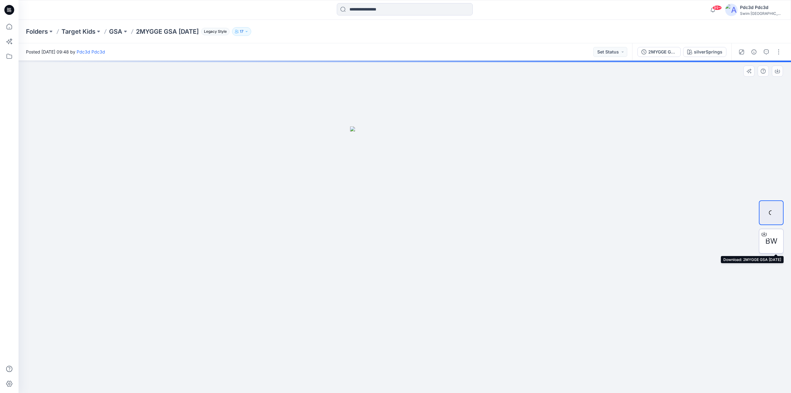
click at [764, 233] on icon at bounding box center [764, 232] width 2 height 3
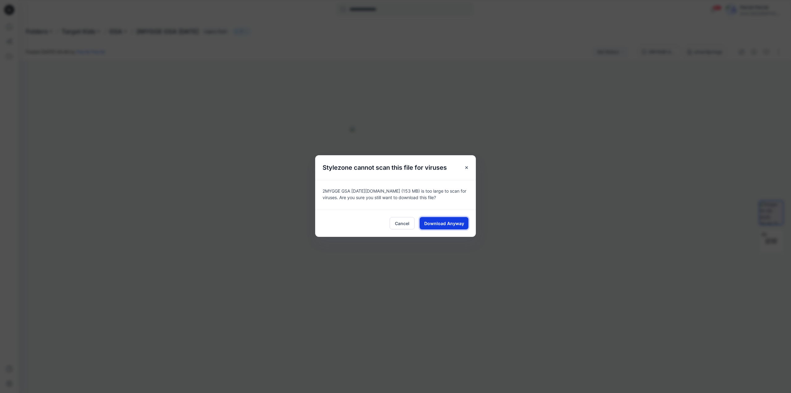
click at [435, 221] on span "Download Anyway" at bounding box center [444, 223] width 40 height 6
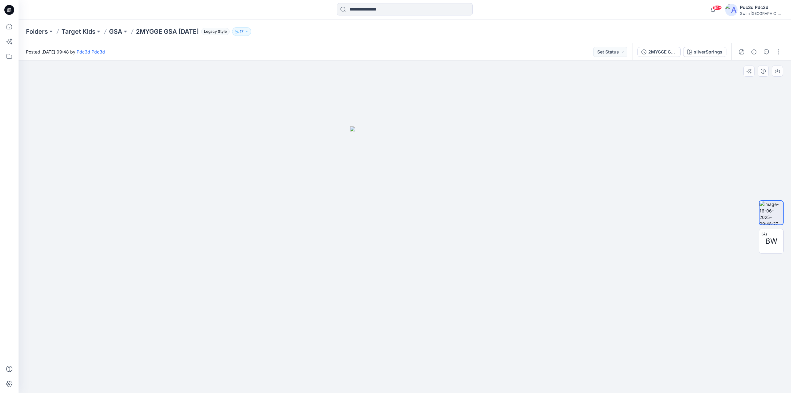
click at [604, 173] on div at bounding box center [405, 227] width 773 height 332
click at [10, 28] on icon at bounding box center [9, 27] width 14 height 14
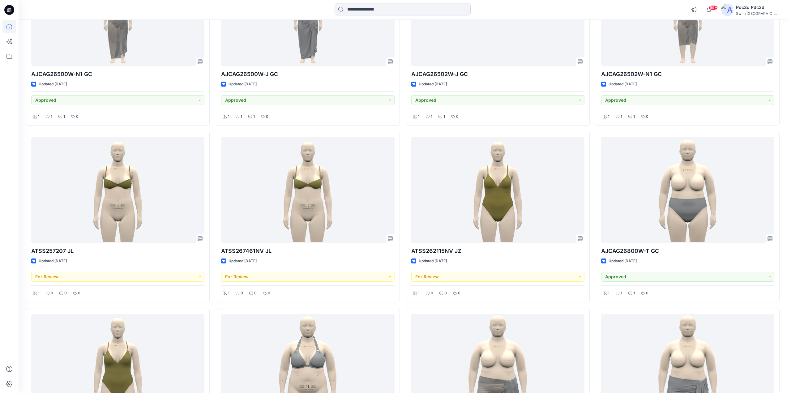
scroll to position [1087, 0]
